Goal: Find specific page/section: Find specific page/section

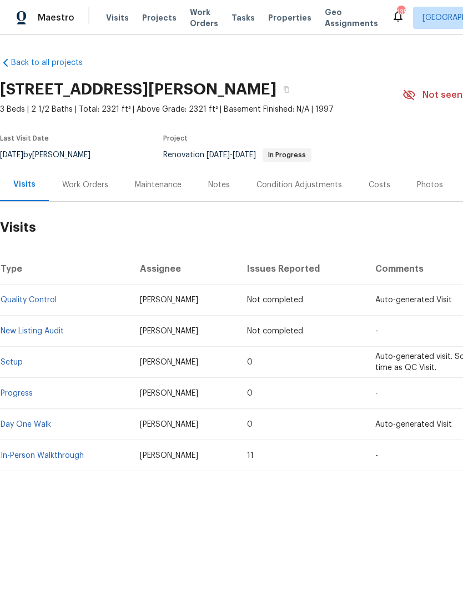
click at [426, 183] on div "Photos" at bounding box center [430, 184] width 26 height 11
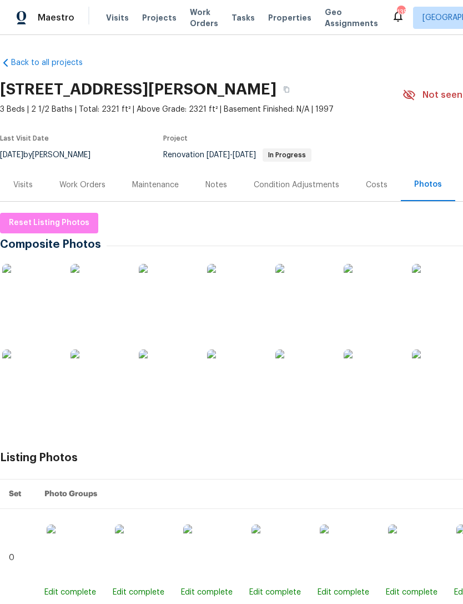
click at [107, 186] on div "Work Orders" at bounding box center [82, 184] width 73 height 33
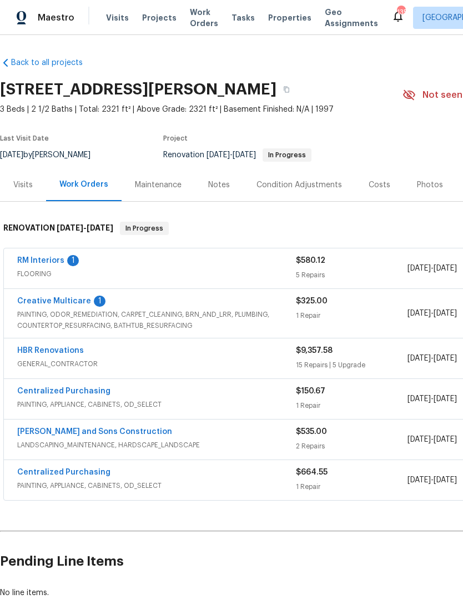
click at [218, 182] on div "Notes" at bounding box center [219, 184] width 22 height 11
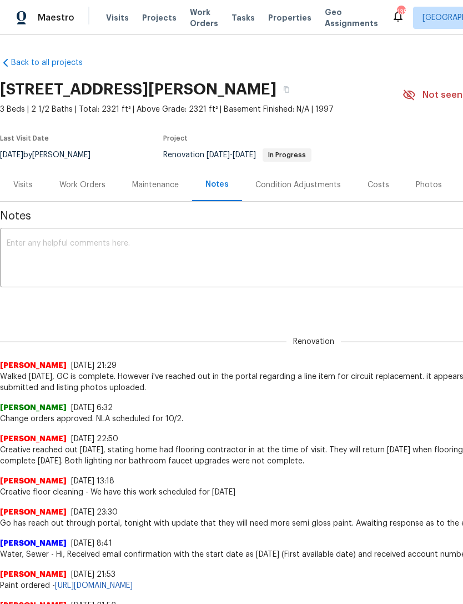
click at [81, 183] on div "Work Orders" at bounding box center [82, 184] width 46 height 11
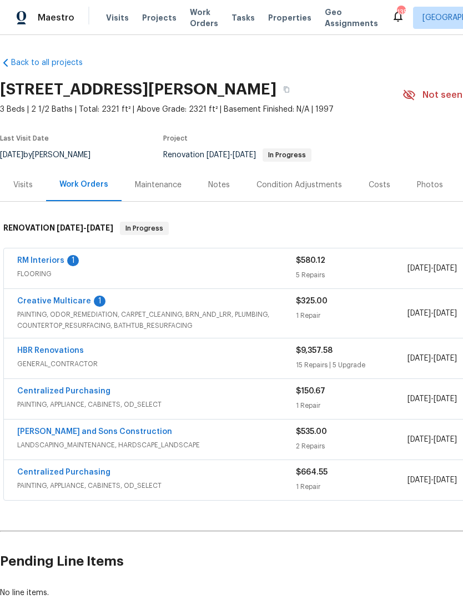
click at [139, 361] on span "GENERAL_CONTRACTOR" at bounding box center [156, 363] width 279 height 11
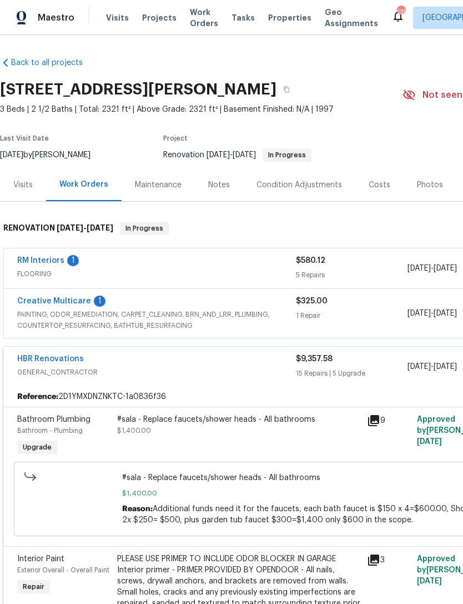
click at [57, 355] on link "HBR Renovations" at bounding box center [50, 359] width 67 height 8
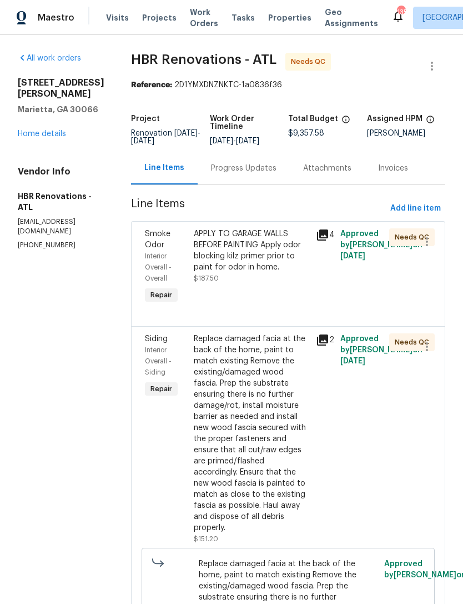
click at [238, 174] on div "Progress Updates" at bounding box center [244, 168] width 66 height 11
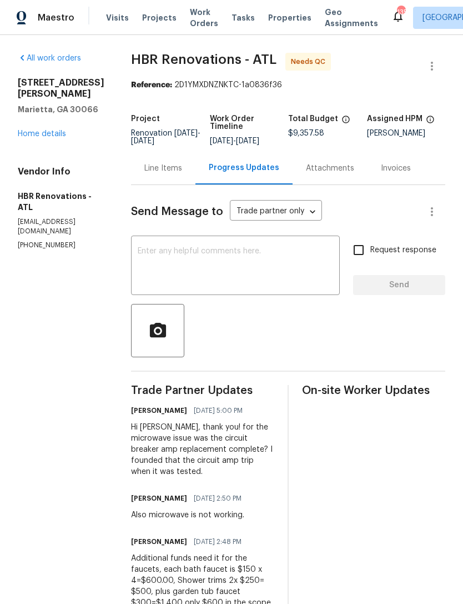
click at [59, 136] on link "Home details" at bounding box center [42, 134] width 48 height 8
